Goal: Task Accomplishment & Management: Use online tool/utility

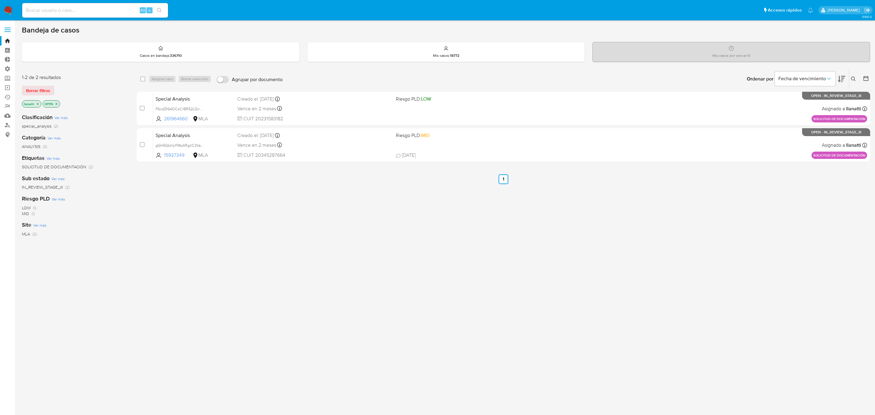
click at [36, 90] on span "Borrar filtros" at bounding box center [38, 90] width 24 height 9
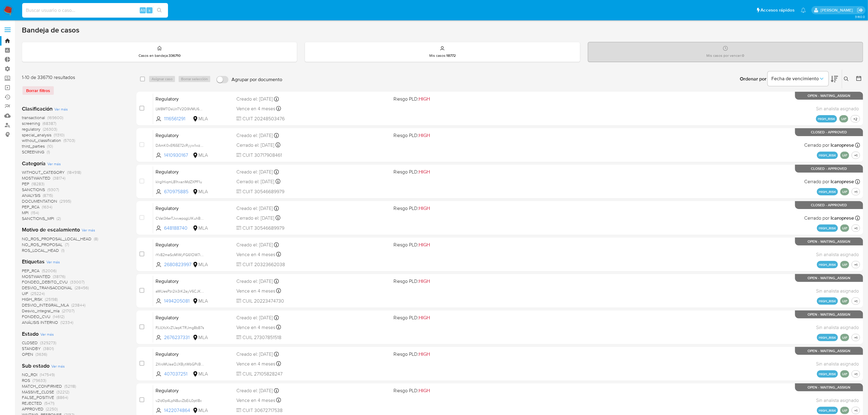
click at [58, 11] on input at bounding box center [95, 10] width 146 height 8
paste input "8wgHPFKZ4UsCAqkPWw8WwbTm"
type input "8wgHPFKZ4UsCAqkPWw8WwbTm"
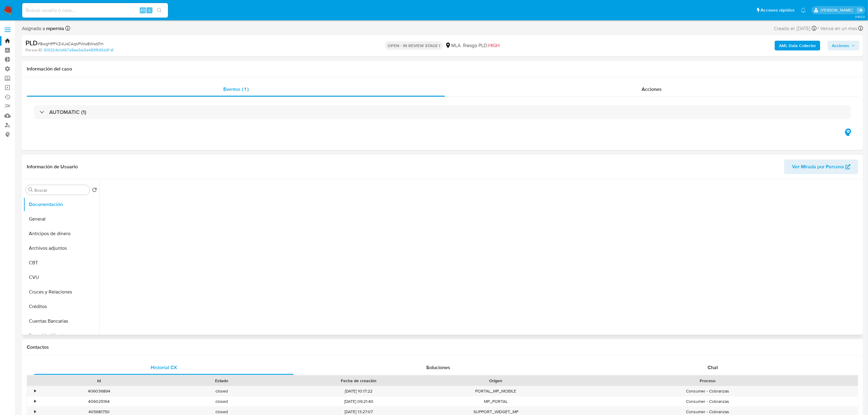
select select "10"
click at [643, 86] on span "Acciones" at bounding box center [651, 89] width 20 height 7
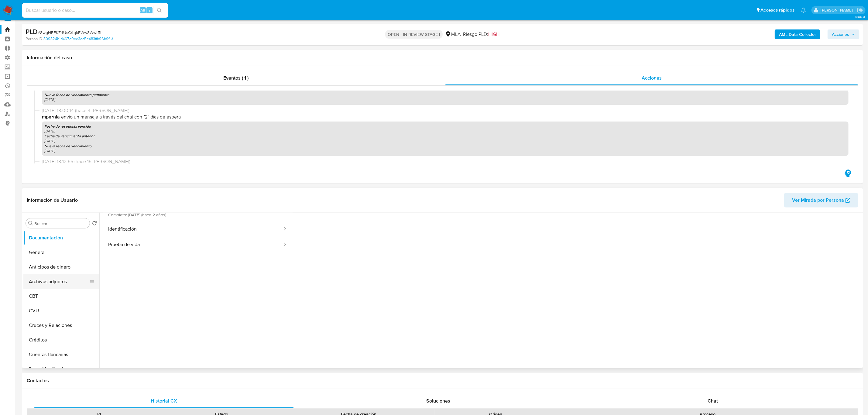
scroll to position [11, 0]
click at [53, 224] on input "Buscar" at bounding box center [60, 223] width 53 height 5
type input "lis"
click at [53, 250] on button "Lista Interna" at bounding box center [58, 252] width 71 height 15
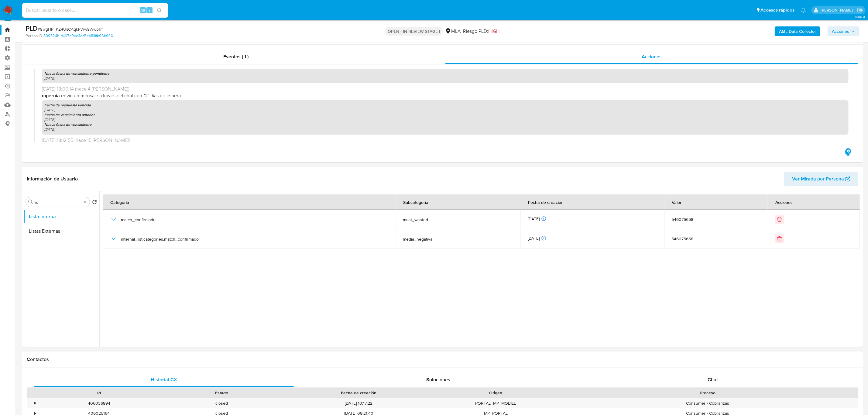
scroll to position [0, 0]
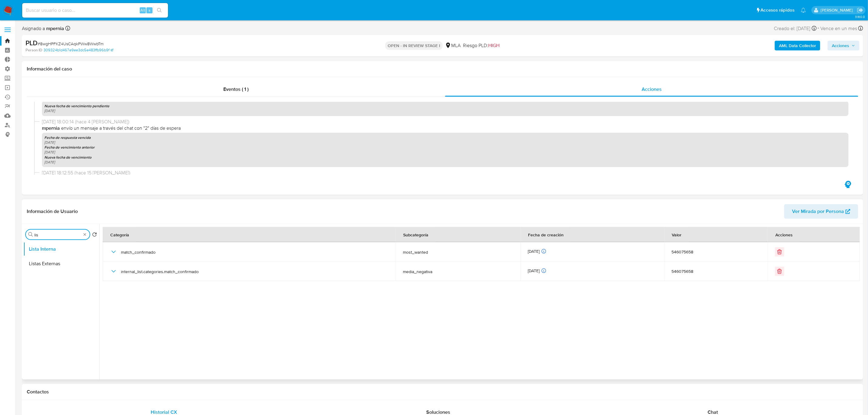
click at [80, 237] on input "lis" at bounding box center [57, 234] width 47 height 5
type input "kyc"
click at [70, 251] on button "KYC" at bounding box center [58, 249] width 71 height 15
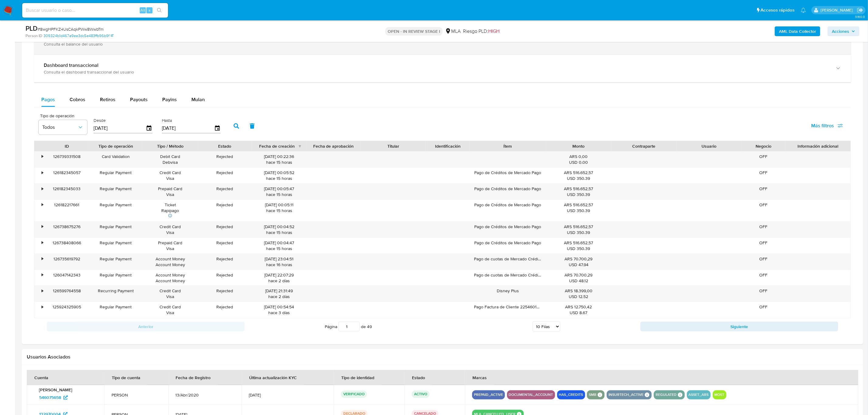
scroll to position [501, 0]
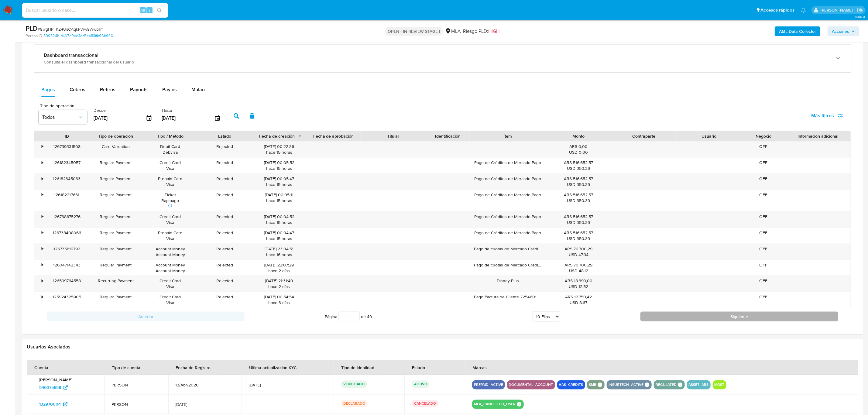
click at [754, 321] on button "Siguiente" at bounding box center [739, 317] width 198 height 10
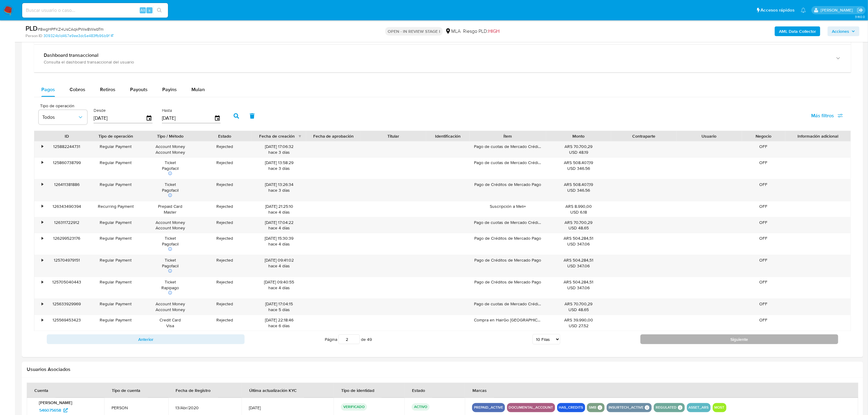
click at [689, 339] on button "Siguiente" at bounding box center [739, 339] width 198 height 10
type input "3"
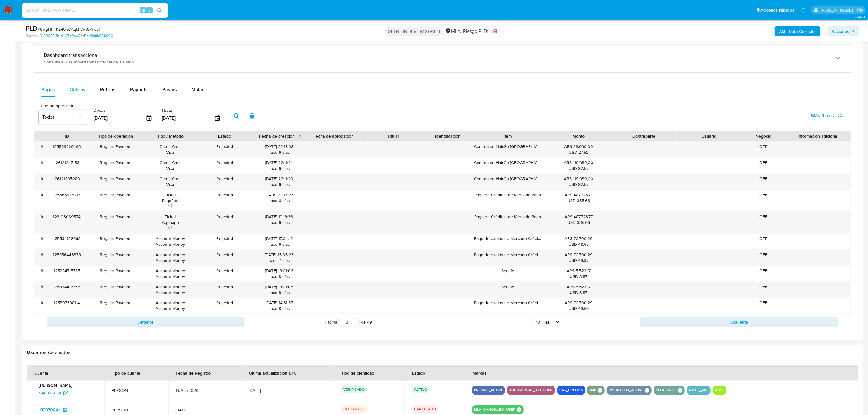
click at [78, 90] on span "Cobros" at bounding box center [78, 89] width 16 height 7
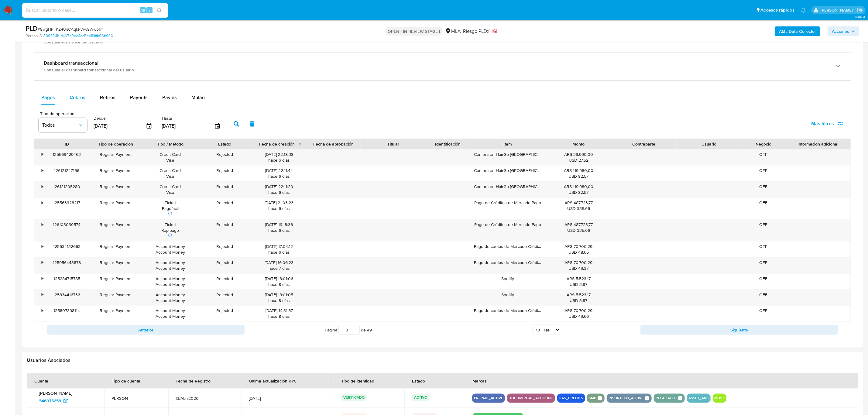
select select "10"
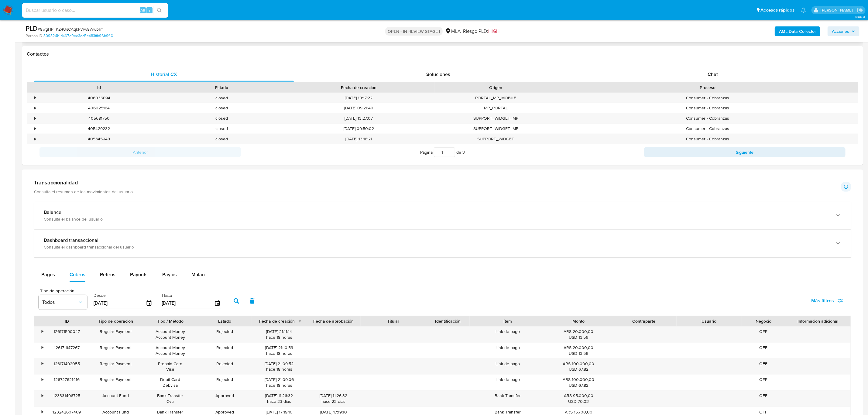
scroll to position [91, 0]
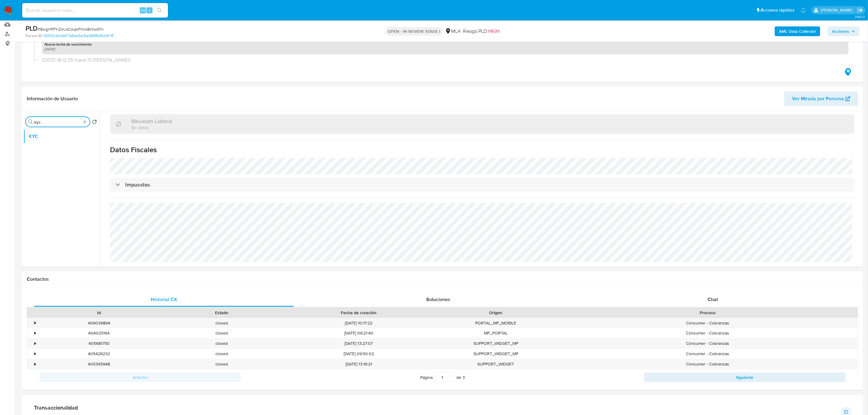
drag, startPoint x: 58, startPoint y: 121, endPoint x: 0, endPoint y: 121, distance: 57.7
click at [0, 121] on section "Bandeja Tablero Tablero Externo Administración Reglas Roles Usuarios Equipos Co…" at bounding box center [434, 391] width 868 height 964
type input "res"
click at [43, 146] on button "Restricciones Nuevo Mundo" at bounding box center [58, 151] width 71 height 15
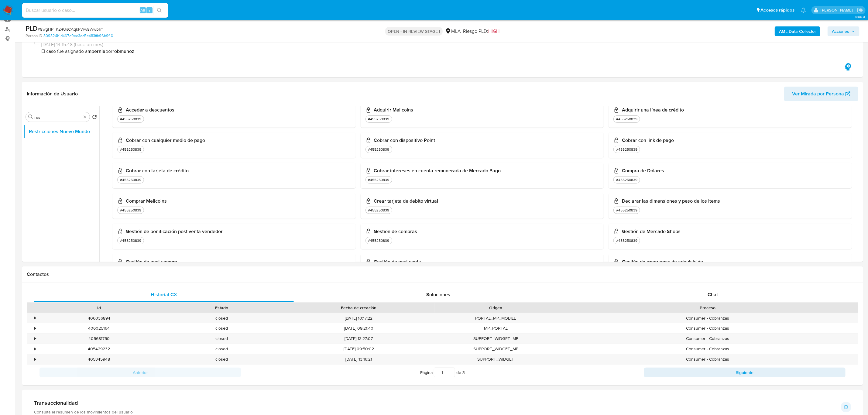
scroll to position [0, 0]
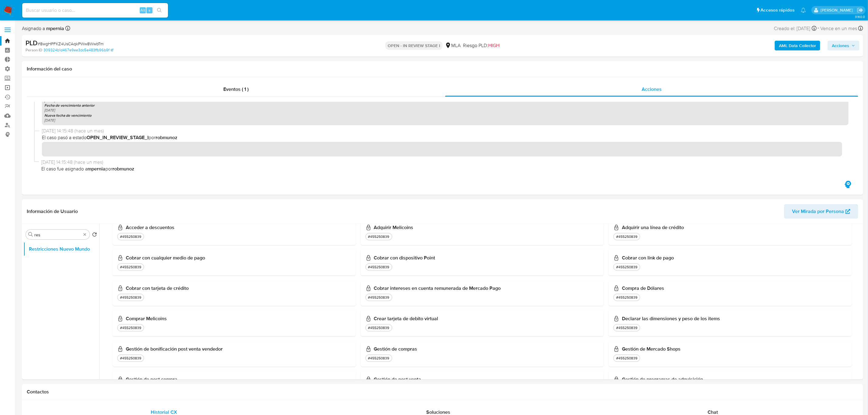
click at [7, 91] on link "Operaciones masivas" at bounding box center [36, 87] width 72 height 9
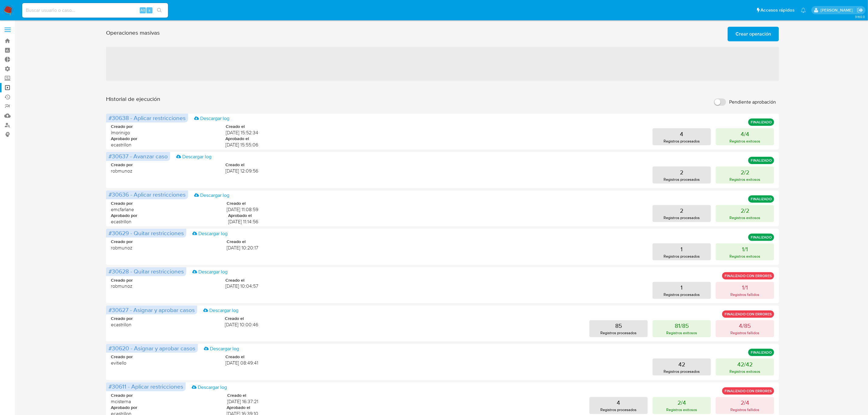
click at [751, 34] on span "Crear operación" at bounding box center [753, 33] width 36 height 13
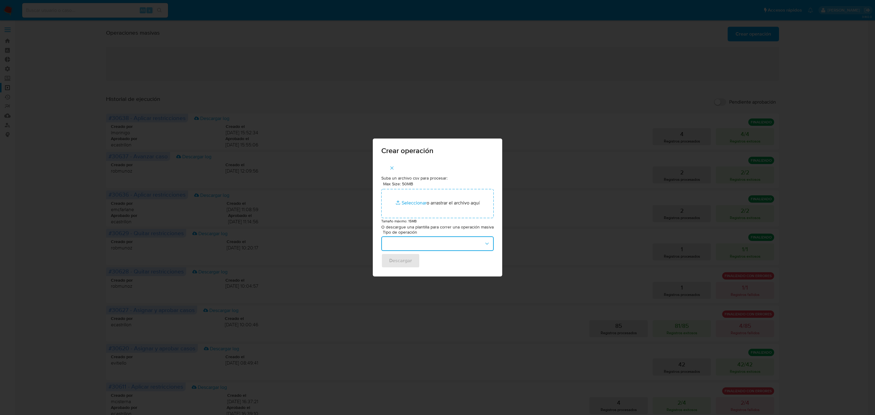
click at [406, 244] on button "button" at bounding box center [437, 243] width 112 height 15
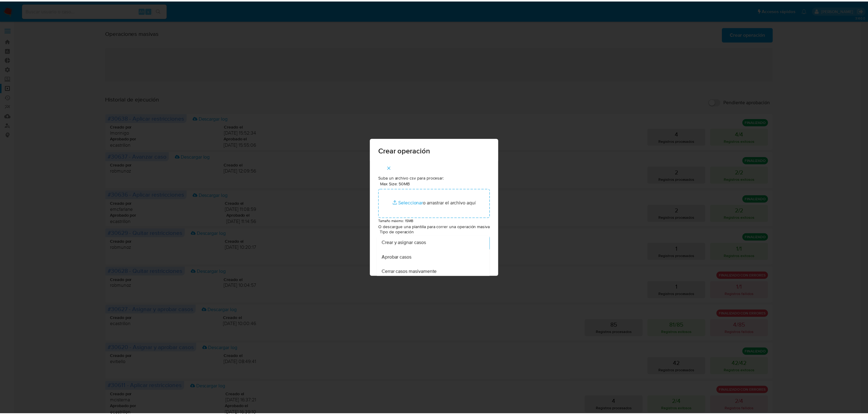
scroll to position [46, 0]
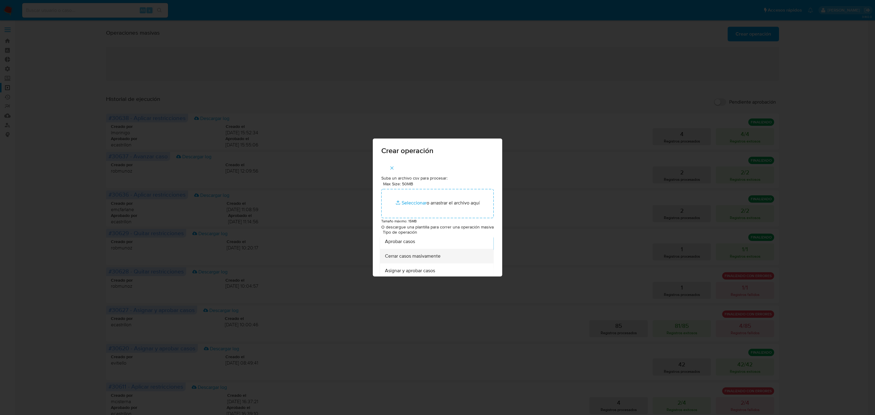
click at [408, 258] on span "Cerrar casos masivamente" at bounding box center [413, 256] width 56 height 6
click at [388, 262] on button "Descargar" at bounding box center [400, 262] width 39 height 15
click at [399, 260] on span "Descargar" at bounding box center [400, 261] width 23 height 13
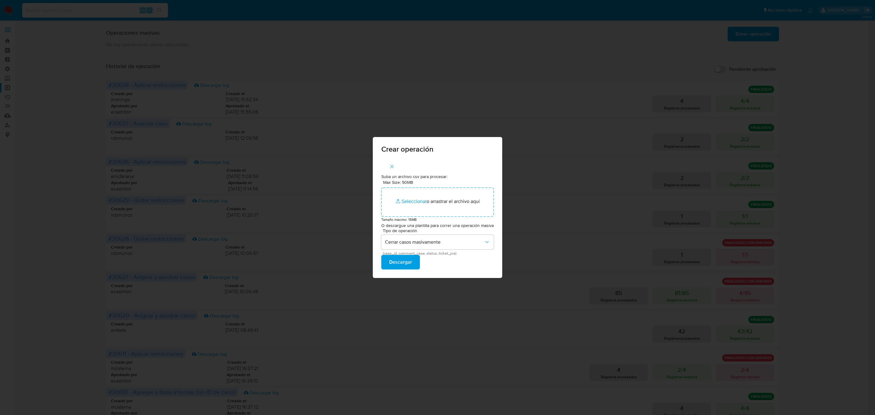
click at [435, 101] on div "Crear operación Suba un archivo csv para procesar: Max Size: 50MB Seleccionar a…" at bounding box center [437, 207] width 875 height 415
click at [562, 72] on div "Crear operación Suba un archivo csv para procesar: Max Size: 50MB Seleccionar a…" at bounding box center [437, 207] width 875 height 415
click at [662, 44] on div "Crear operación Suba un archivo csv para procesar: Max Size: 50MB Seleccionar a…" at bounding box center [437, 207] width 875 height 415
click at [394, 169] on icon "button" at bounding box center [391, 166] width 5 height 5
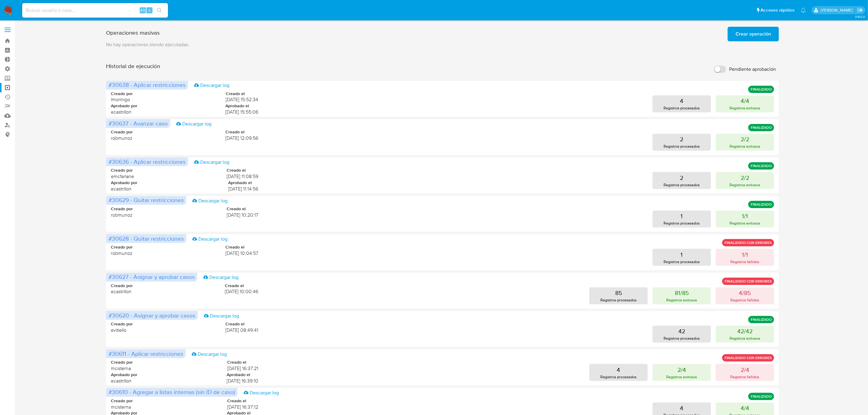
click at [10, 9] on img at bounding box center [8, 10] width 10 height 10
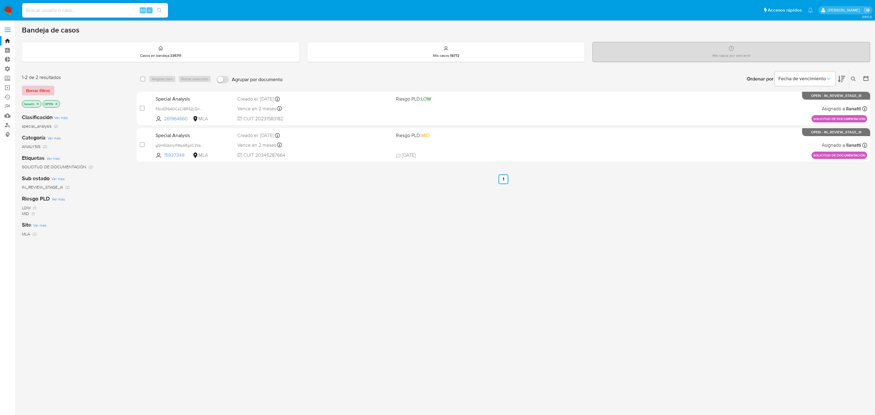
click at [44, 92] on span "Borrar filtros" at bounding box center [38, 90] width 24 height 9
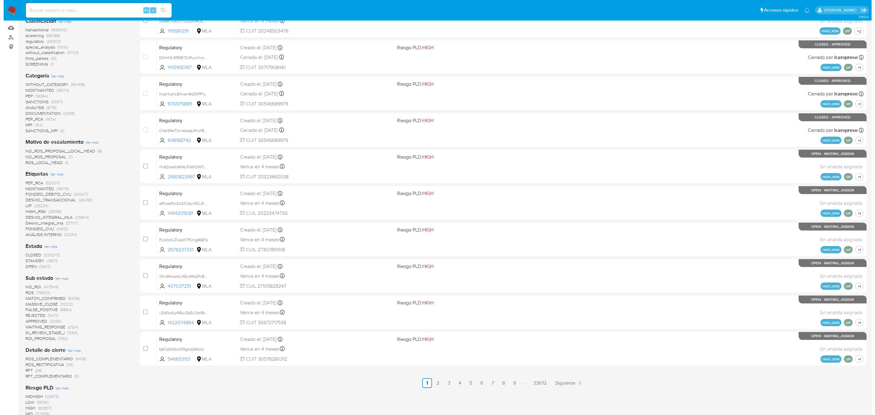
scroll to position [91, 0]
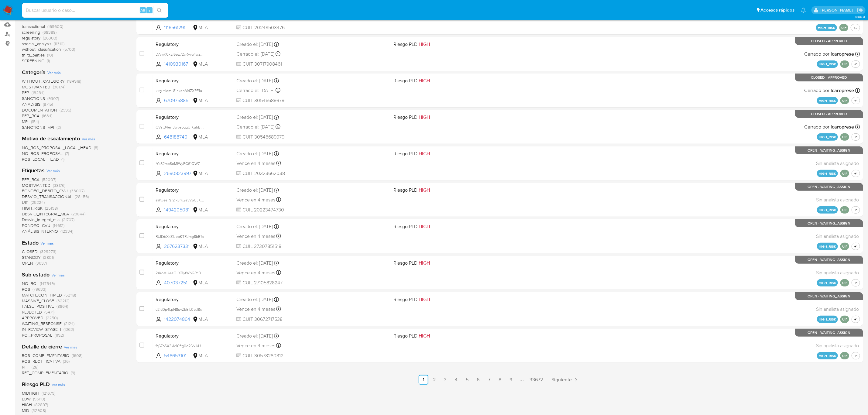
click at [60, 275] on span "Ver más" at bounding box center [57, 274] width 13 height 5
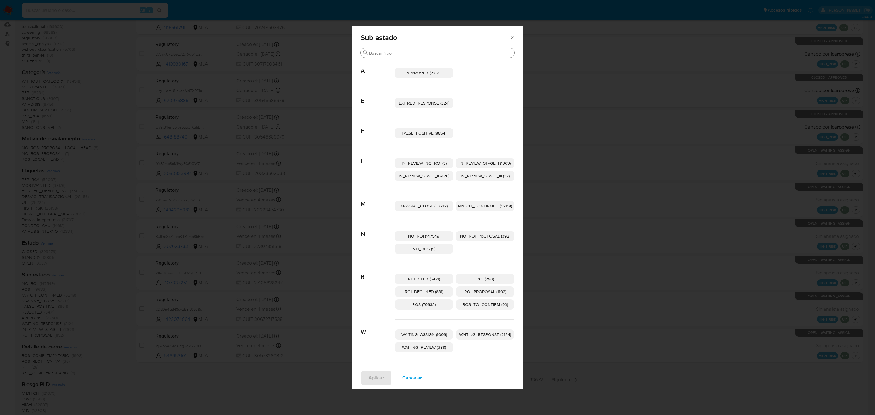
click at [393, 48] on div "Buscar" at bounding box center [438, 53] width 154 height 10
click at [392, 49] on div "Buscar" at bounding box center [438, 53] width 154 height 10
click at [387, 50] on input "Buscar" at bounding box center [440, 52] width 143 height 5
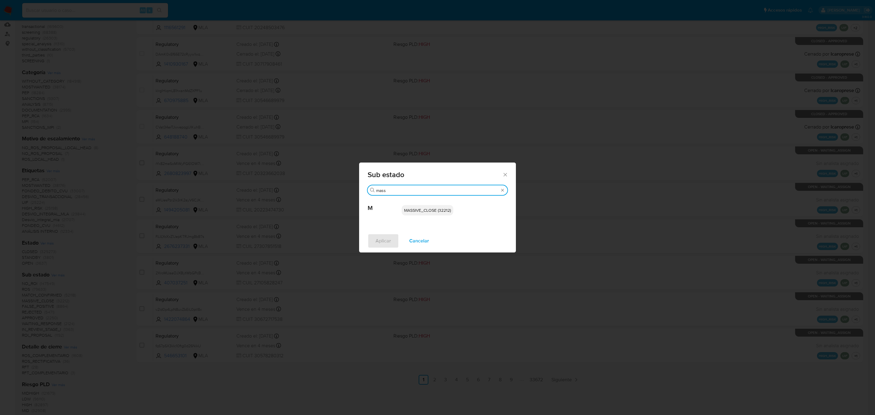
type input "mass"
click at [436, 211] on span "MASSIVE_CLOSE (32212)" at bounding box center [427, 210] width 47 height 6
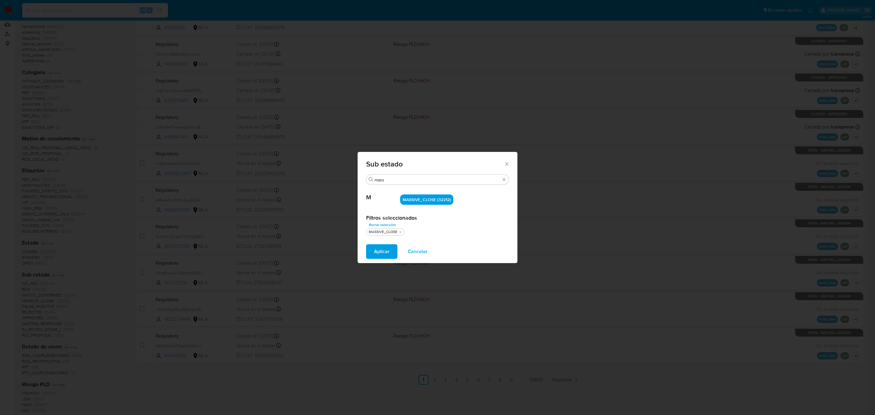
click at [393, 261] on div "Aplicar Cancelar" at bounding box center [437, 251] width 160 height 23
click at [386, 251] on span "Aplicar" at bounding box center [381, 251] width 15 height 13
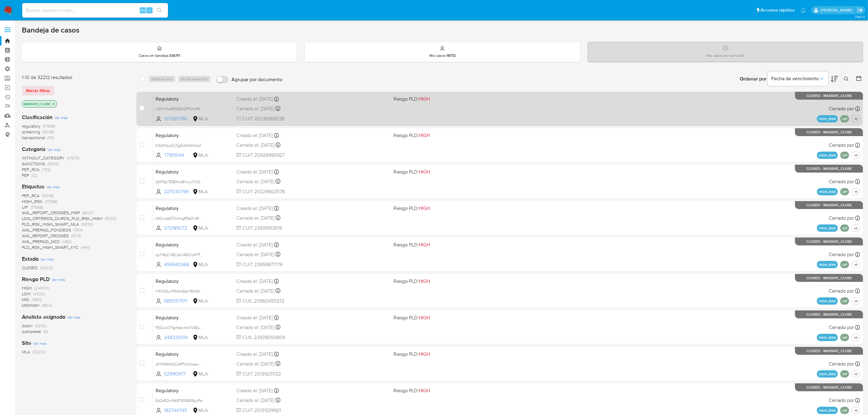
click at [399, 99] on span "Riesgo PLD: HIGH" at bounding box center [411, 98] width 36 height 7
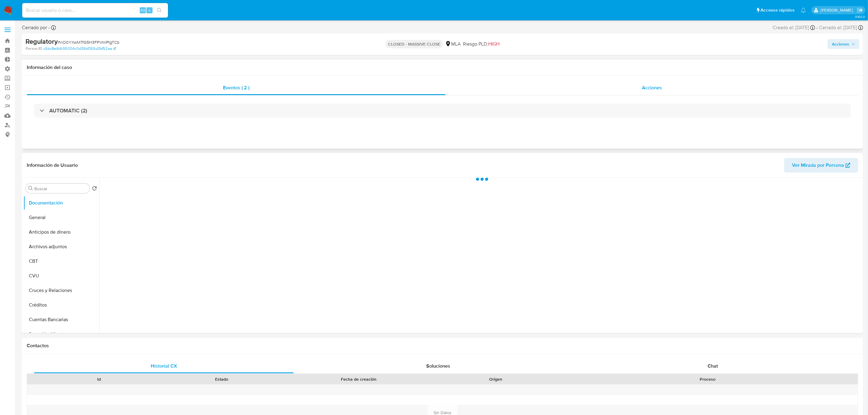
click at [655, 81] on div "Acciones" at bounding box center [652, 87] width 412 height 15
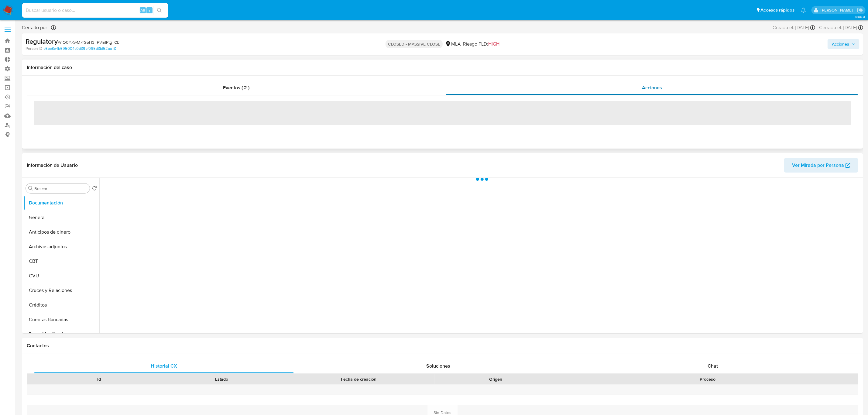
select select "10"
